Goal: Find specific page/section: Find specific page/section

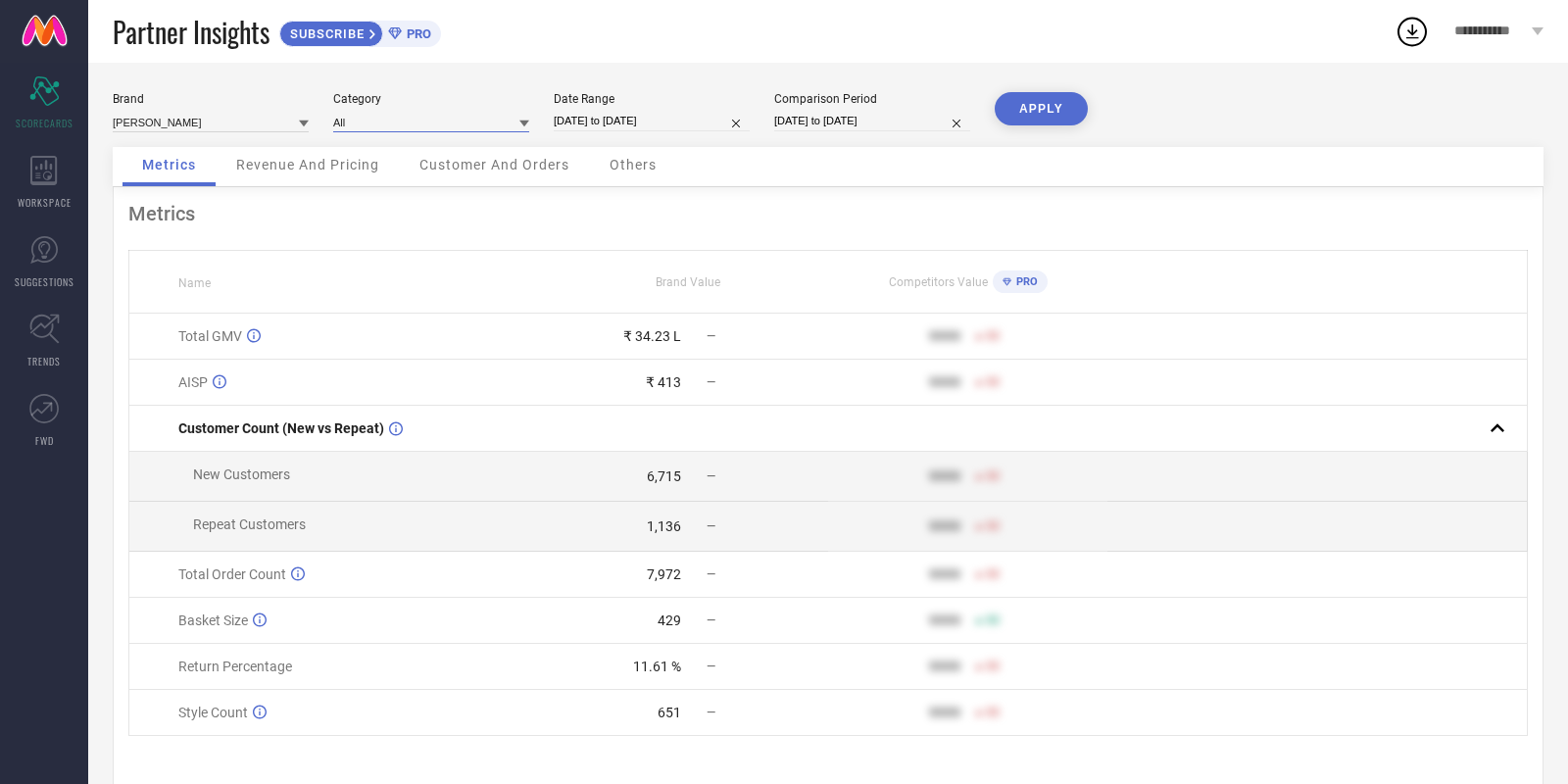
click at [422, 127] on input at bounding box center [430, 121] width 196 height 21
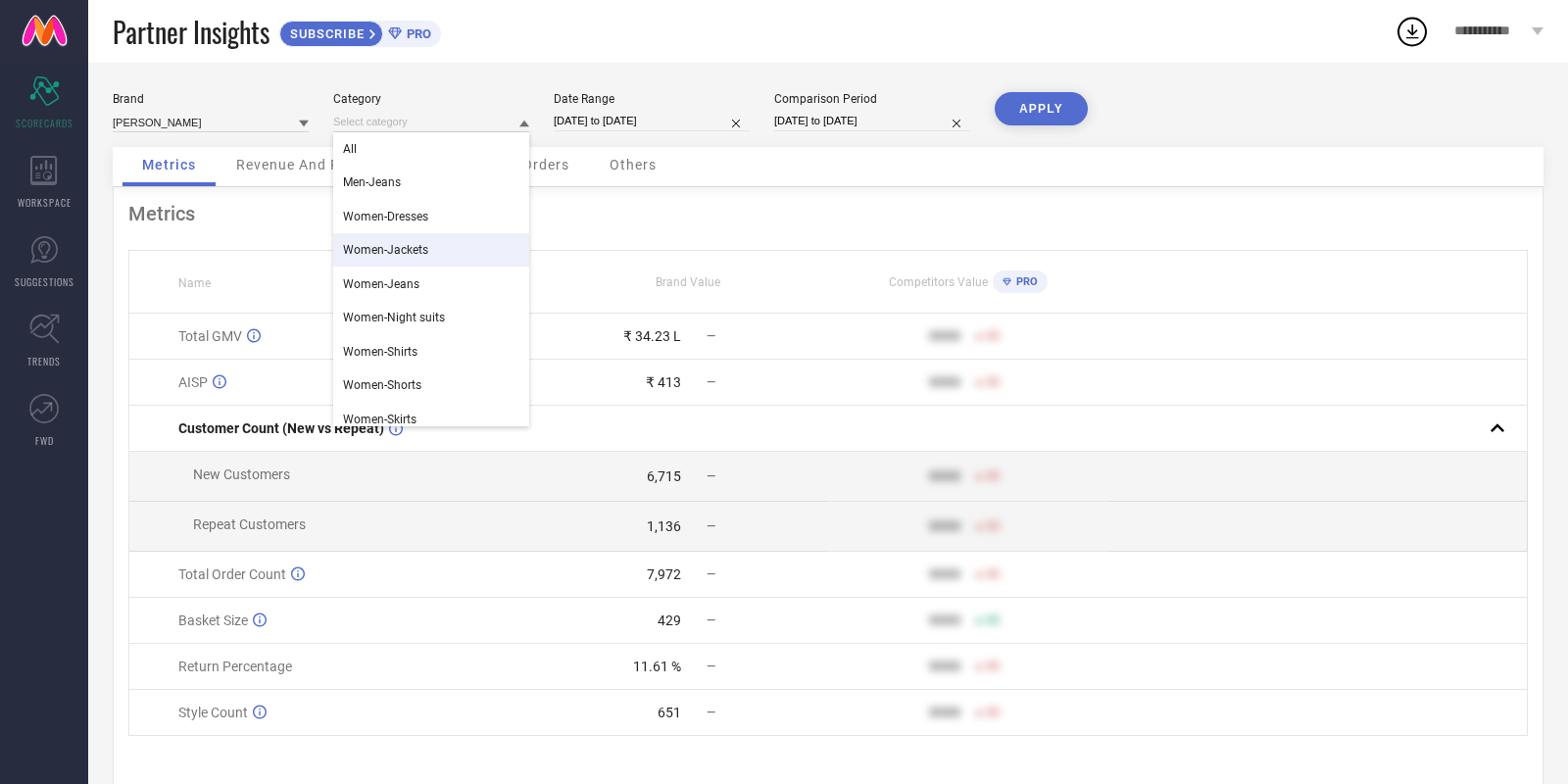
click at [432, 255] on div "Women-Jackets" at bounding box center [430, 250] width 196 height 33
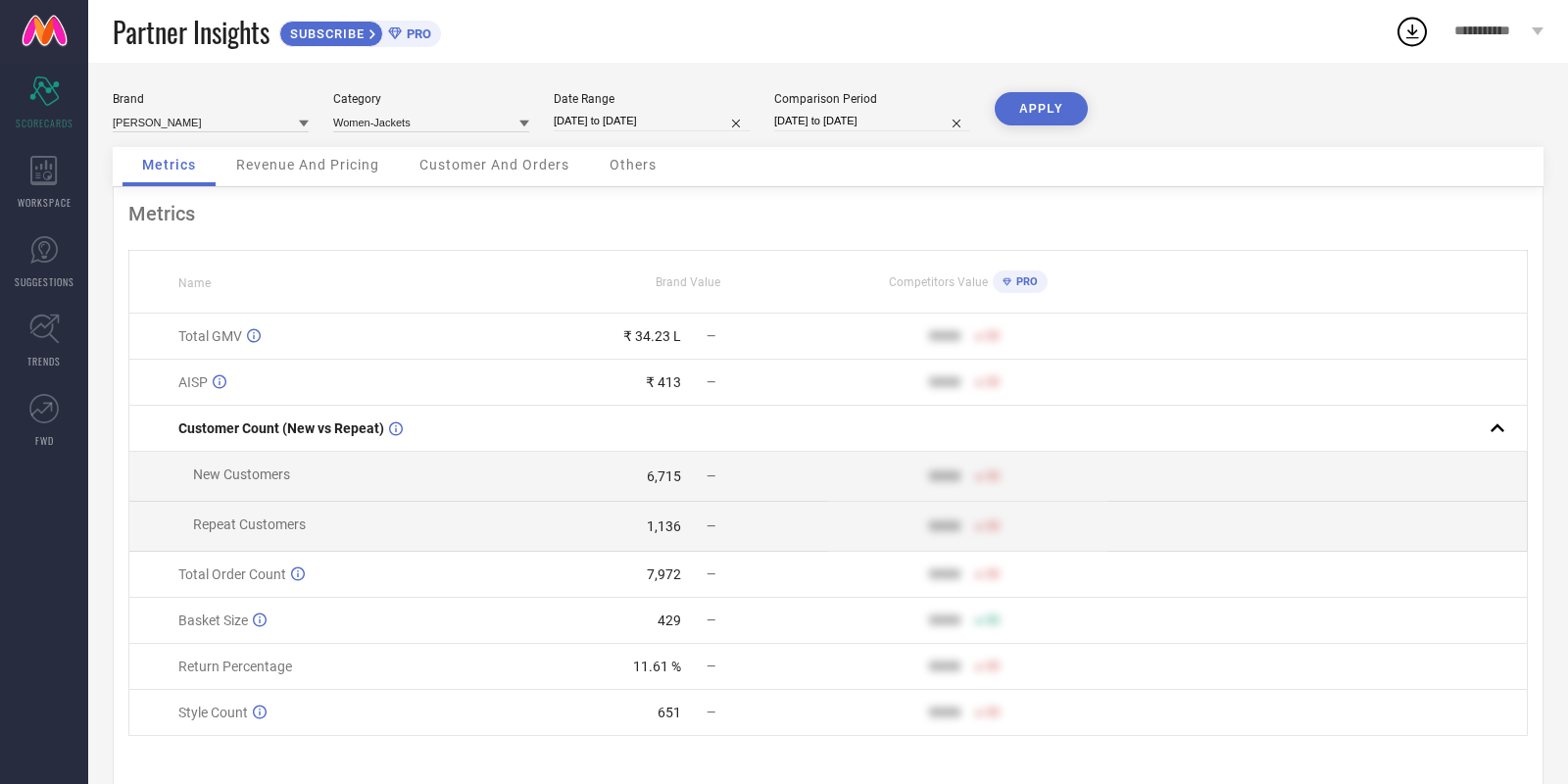
click at [1039, 103] on button "APPLY" at bounding box center [1040, 109] width 94 height 33
click at [655, 119] on input "[DATE] to [DATE]" at bounding box center [651, 120] width 196 height 21
select select "8"
select select "2025"
select select "9"
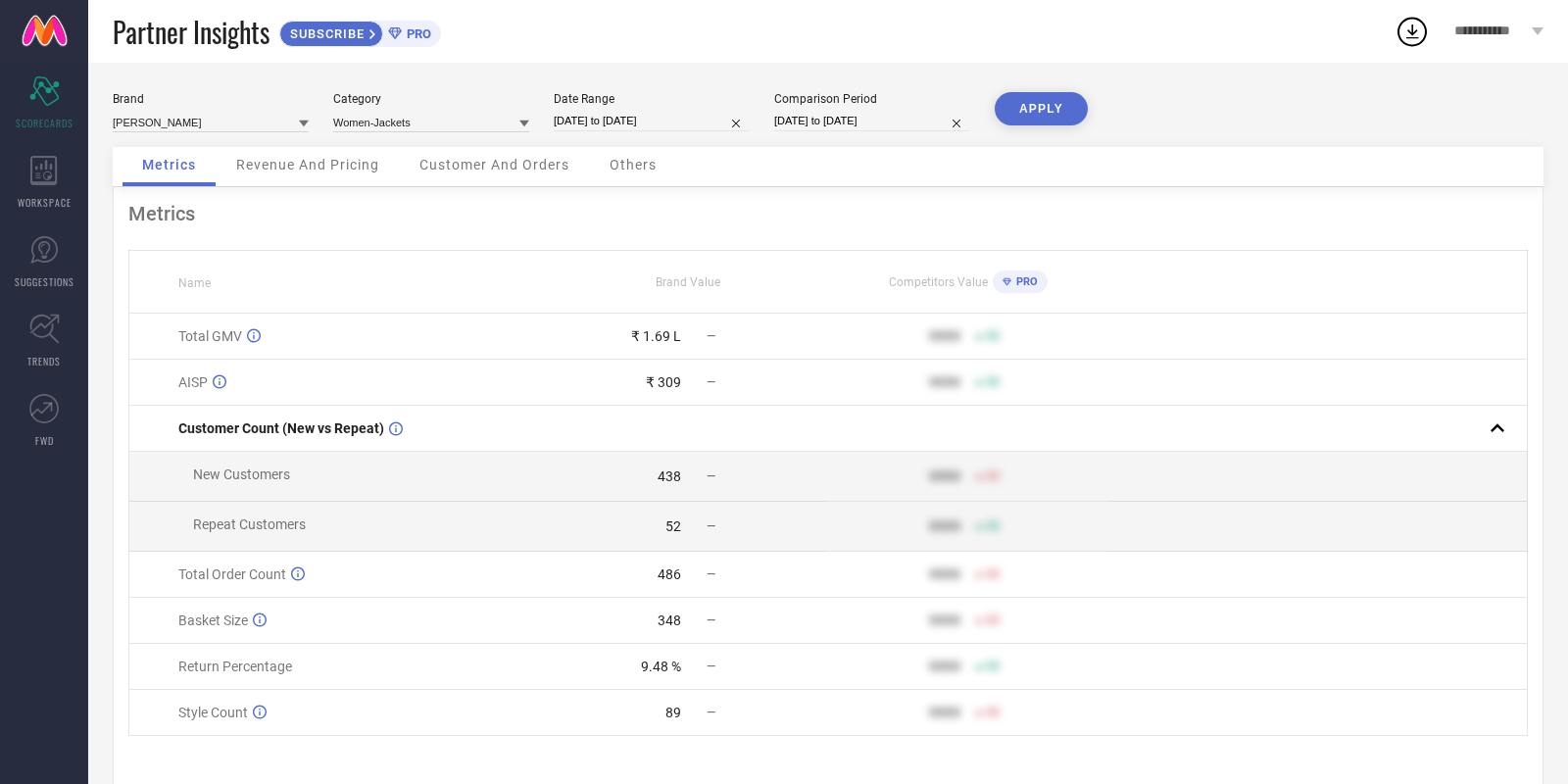
select select "2025"
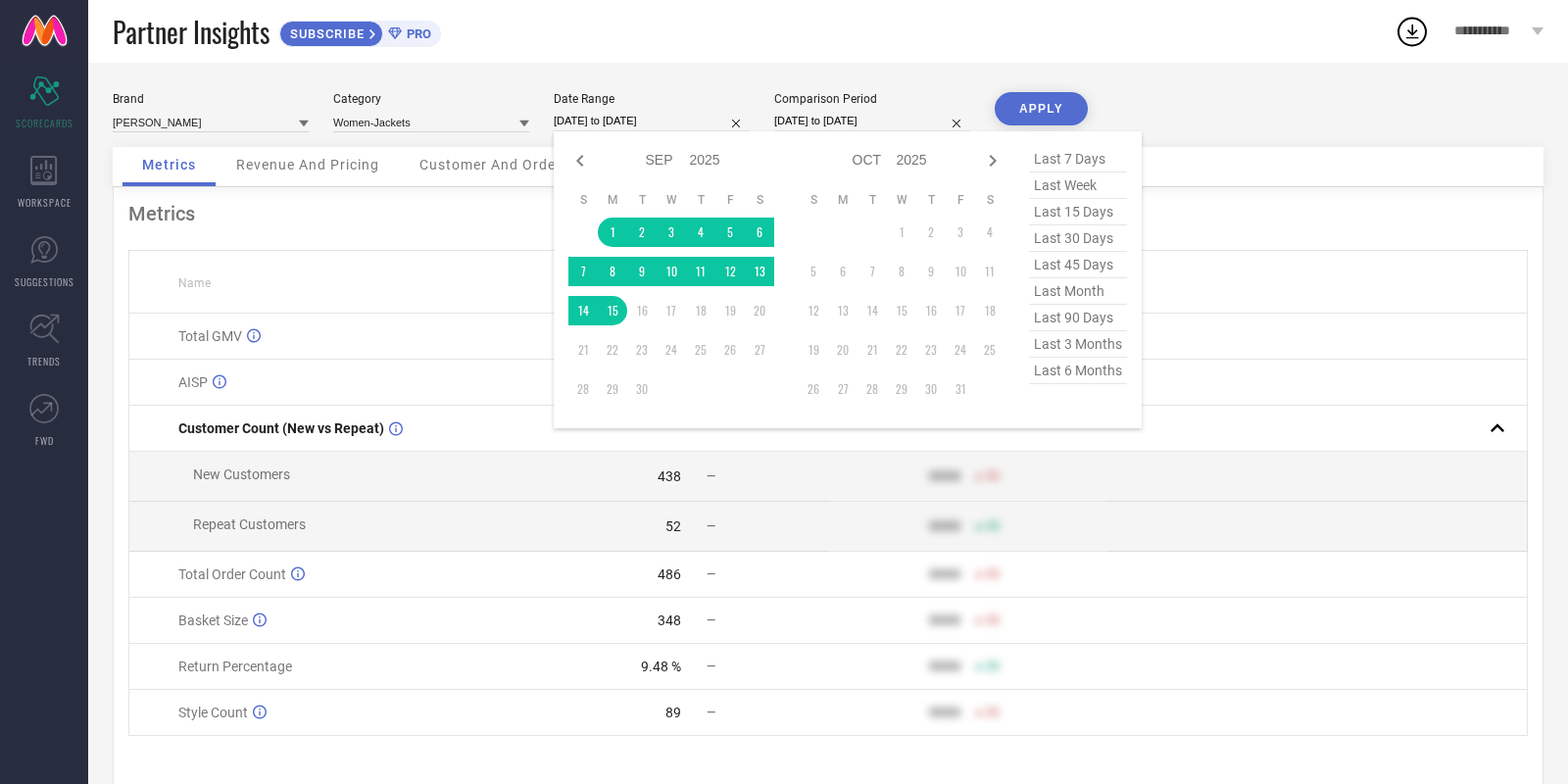
click at [255, 107] on div "Brand [PERSON_NAME]" at bounding box center [210, 112] width 196 height 40
